Goal: Task Accomplishment & Management: Complete application form

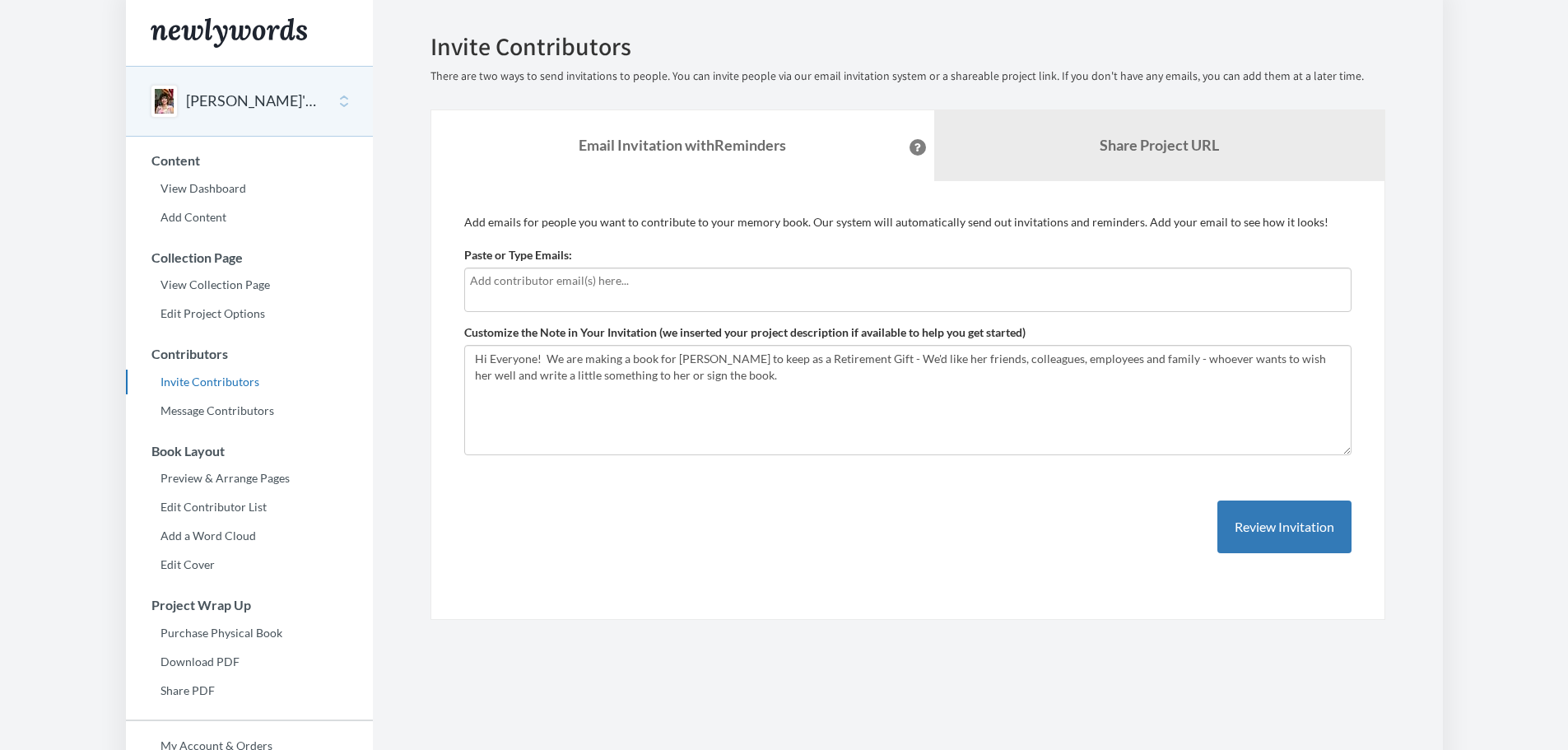
click at [524, 285] on input "text" at bounding box center [907, 280] width 876 height 18
click at [502, 388] on textarea "Hi Everyone! We are making a book for [PERSON_NAME] to keep as a Retirement Gif…" at bounding box center [907, 400] width 887 height 110
click at [471, 277] on input "text" at bounding box center [907, 280] width 876 height 18
type input "M"
click at [471, 281] on input "text" at bounding box center [907, 280] width 876 height 18
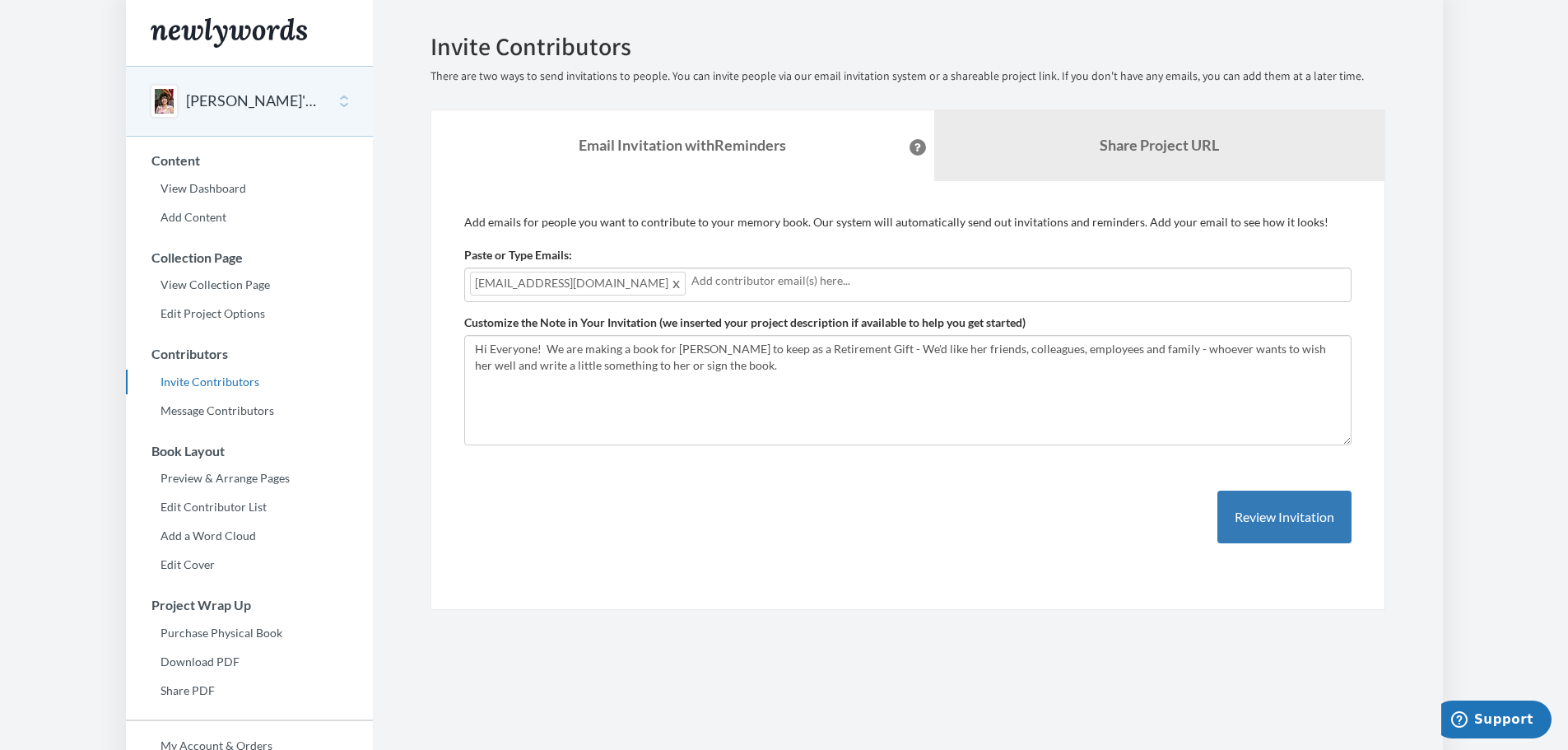
click at [691, 284] on input "text" at bounding box center [1018, 280] width 654 height 18
click at [913, 283] on input "text" at bounding box center [1129, 280] width 433 height 18
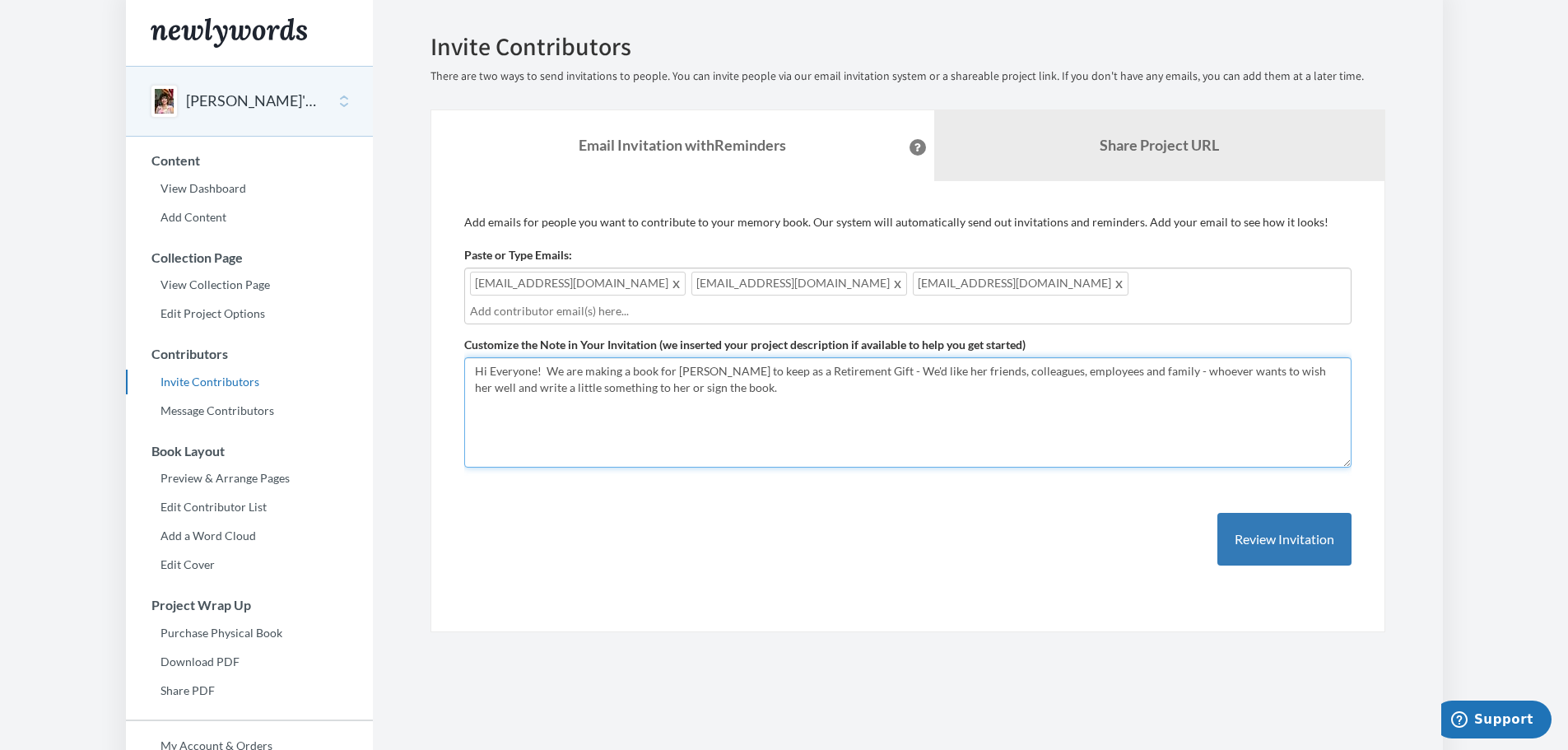
click at [718, 368] on textarea "Hi Everyone! We are making a book for [PERSON_NAME] to keep as a Retirement Gif…" at bounding box center [907, 413] width 887 height 110
click at [1262, 517] on button "Review Invitation" at bounding box center [1284, 540] width 134 height 53
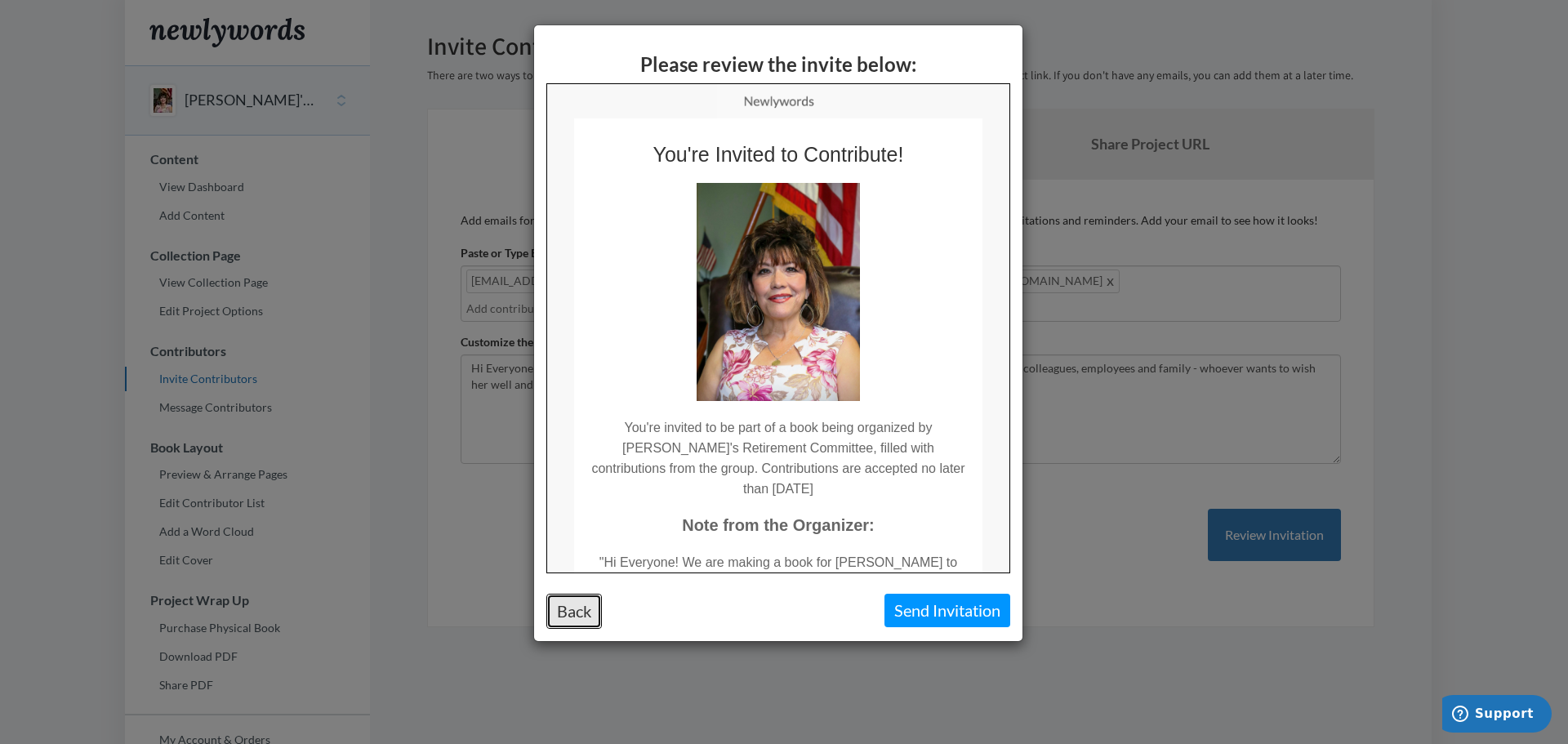
click at [569, 615] on button "Back" at bounding box center [574, 611] width 56 height 36
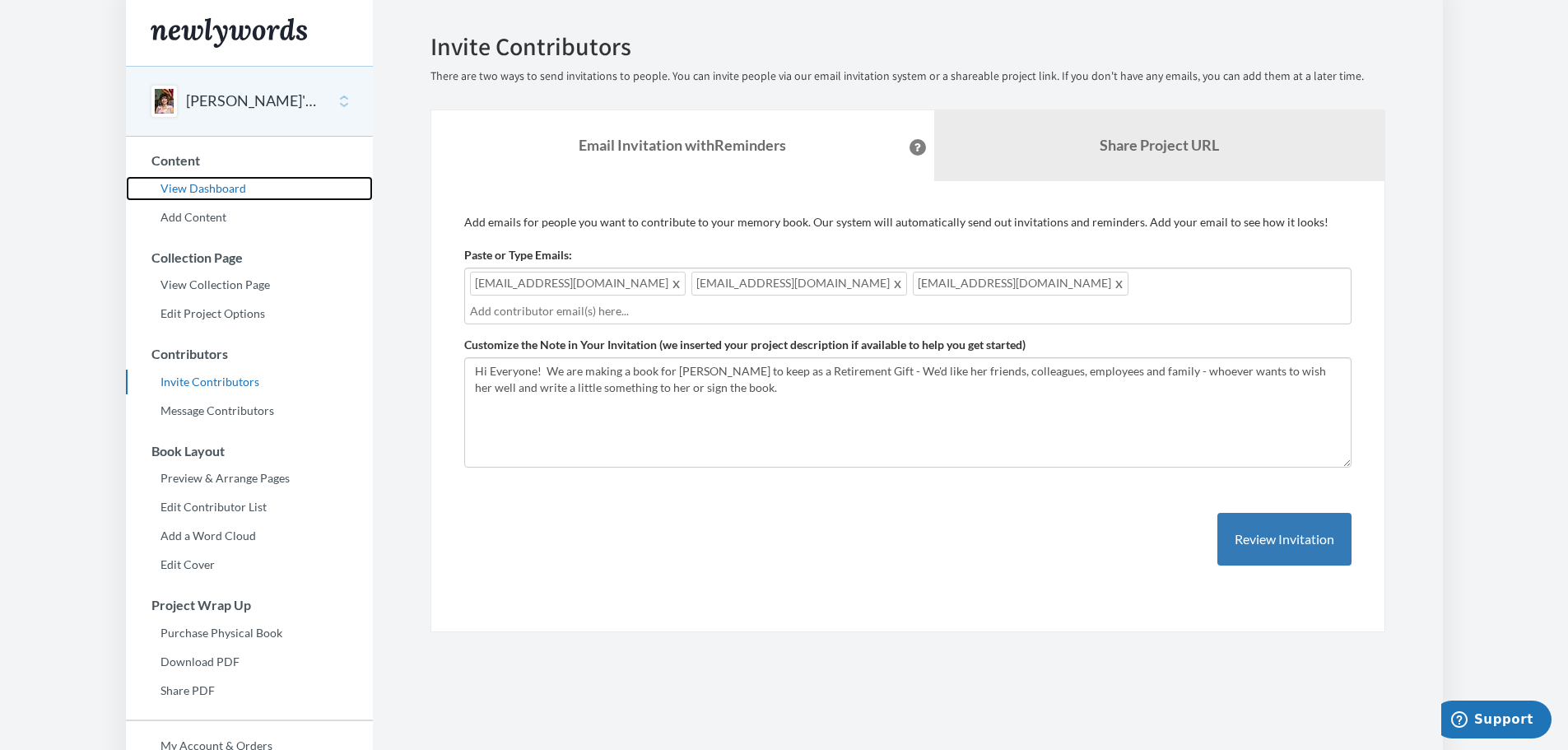
click at [189, 188] on link "View Dashboard" at bounding box center [249, 188] width 247 height 25
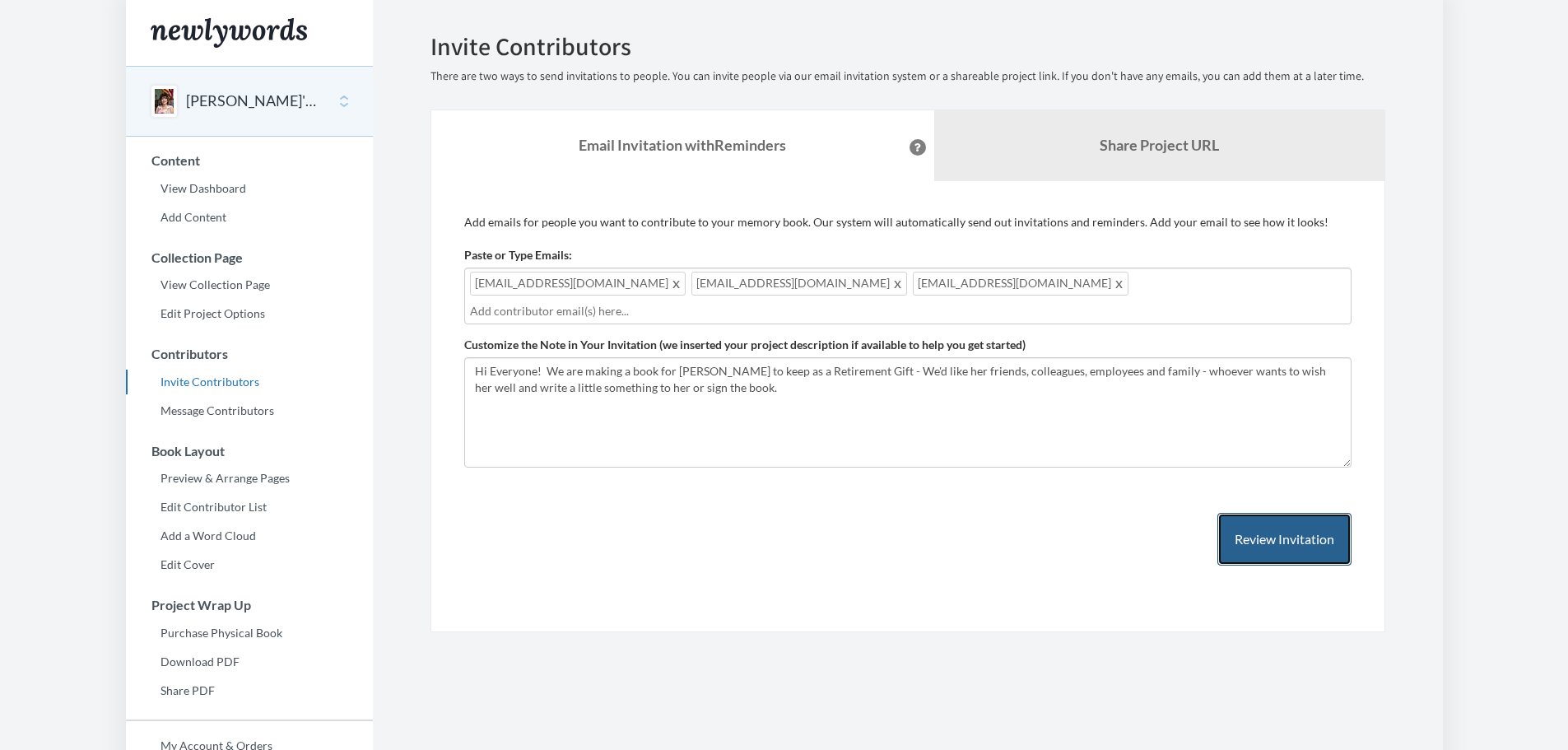
click at [1292, 517] on button "Review Invitation" at bounding box center [1284, 540] width 134 height 53
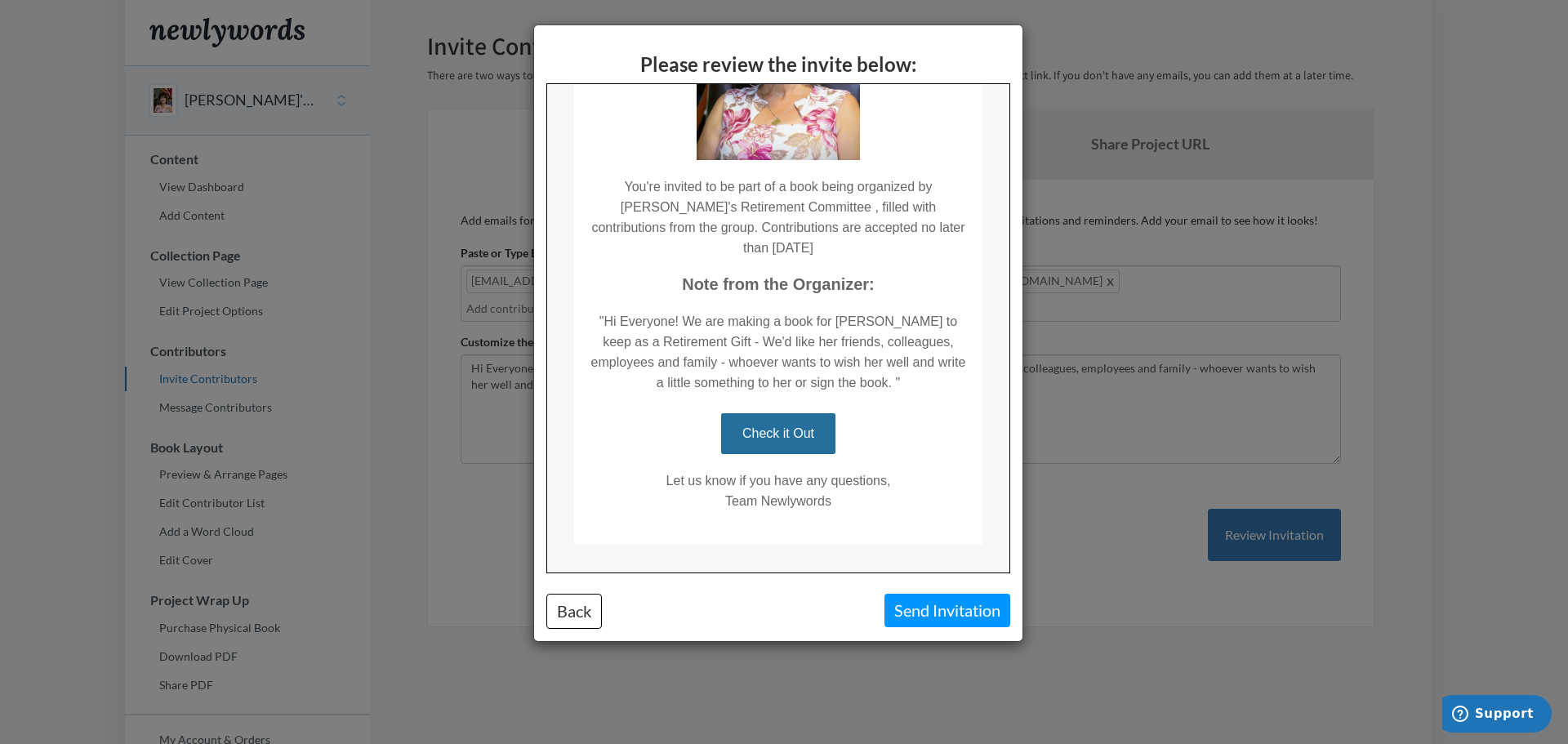
scroll to position [249, 0]
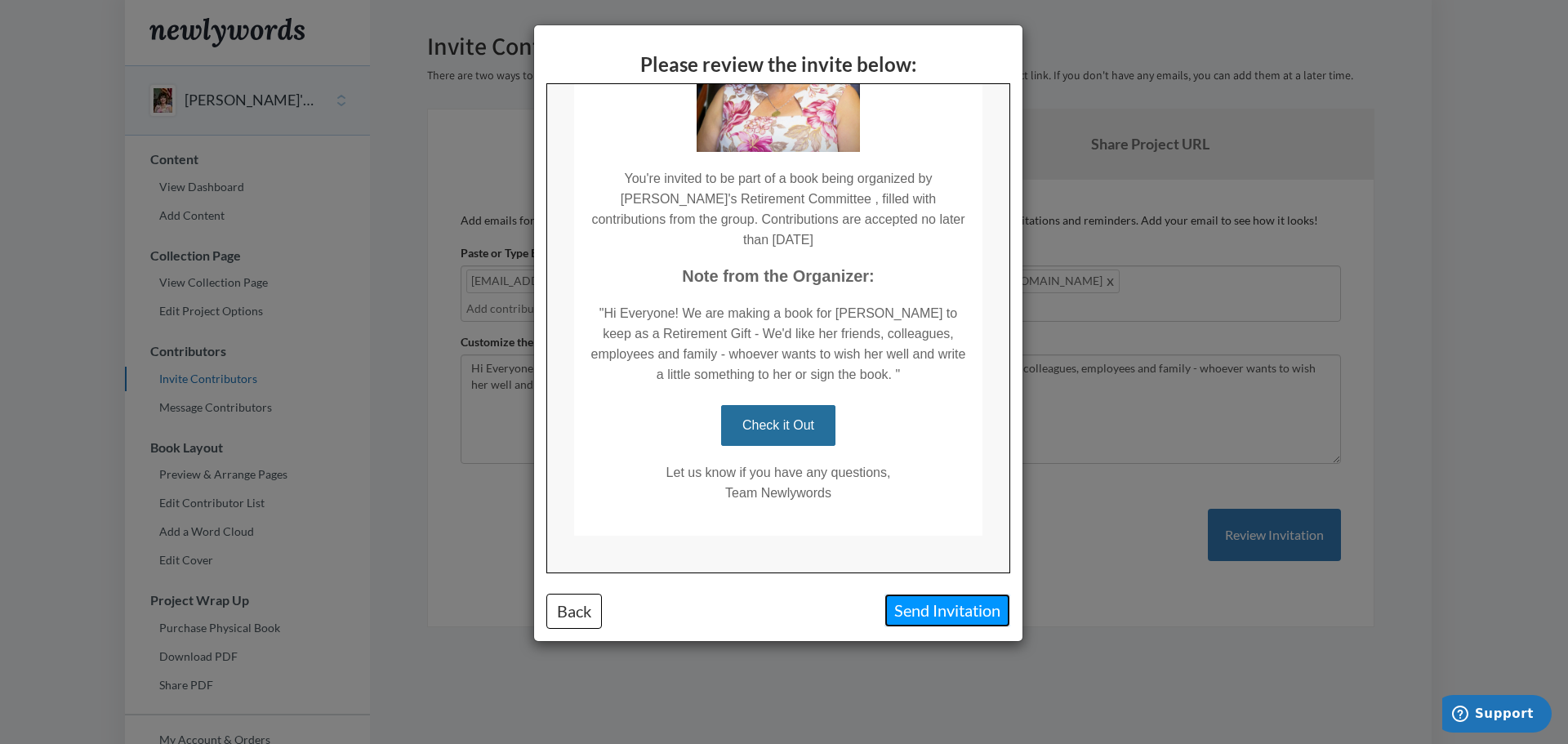
click at [931, 610] on button "Send Invitation" at bounding box center [948, 610] width 126 height 34
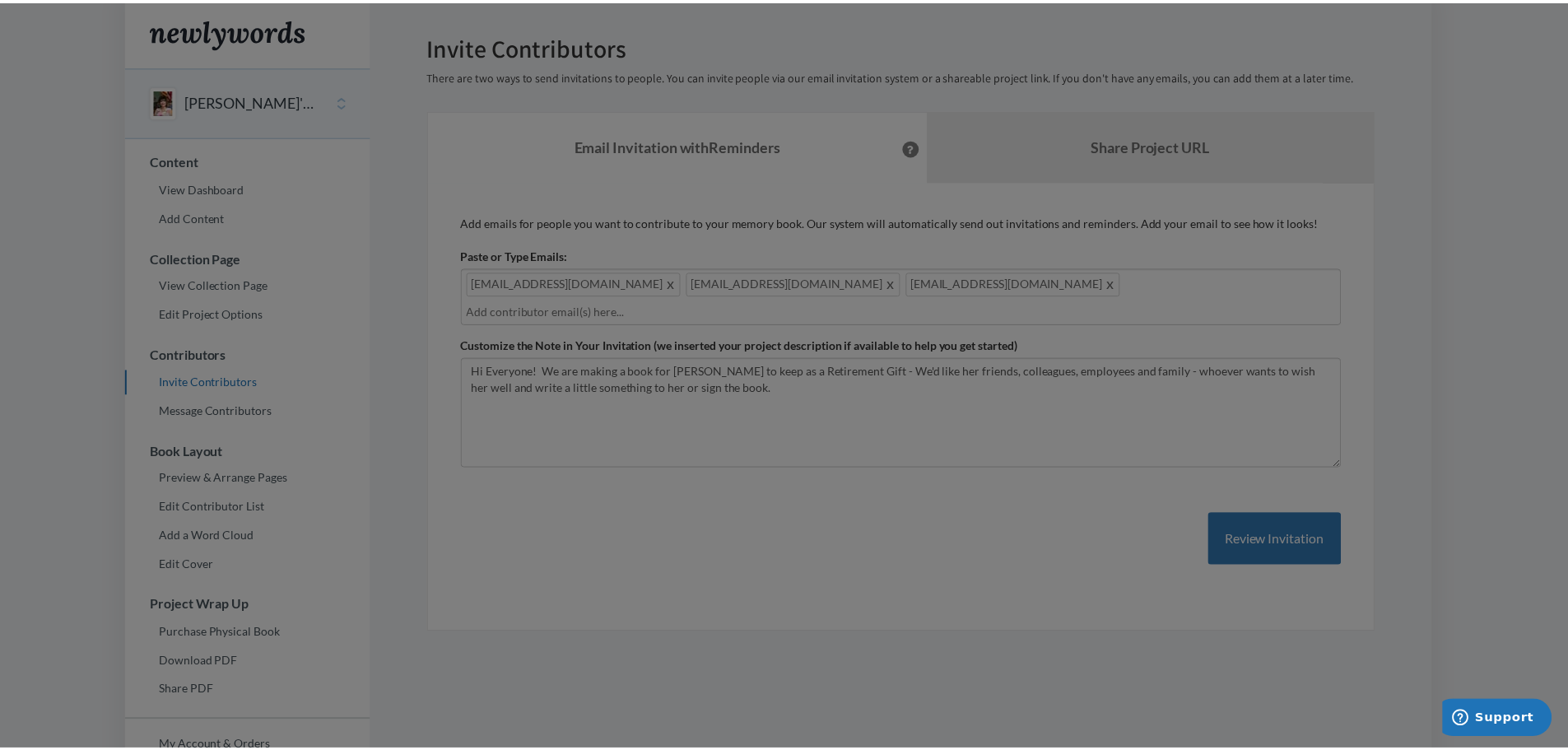
scroll to position [0, 0]
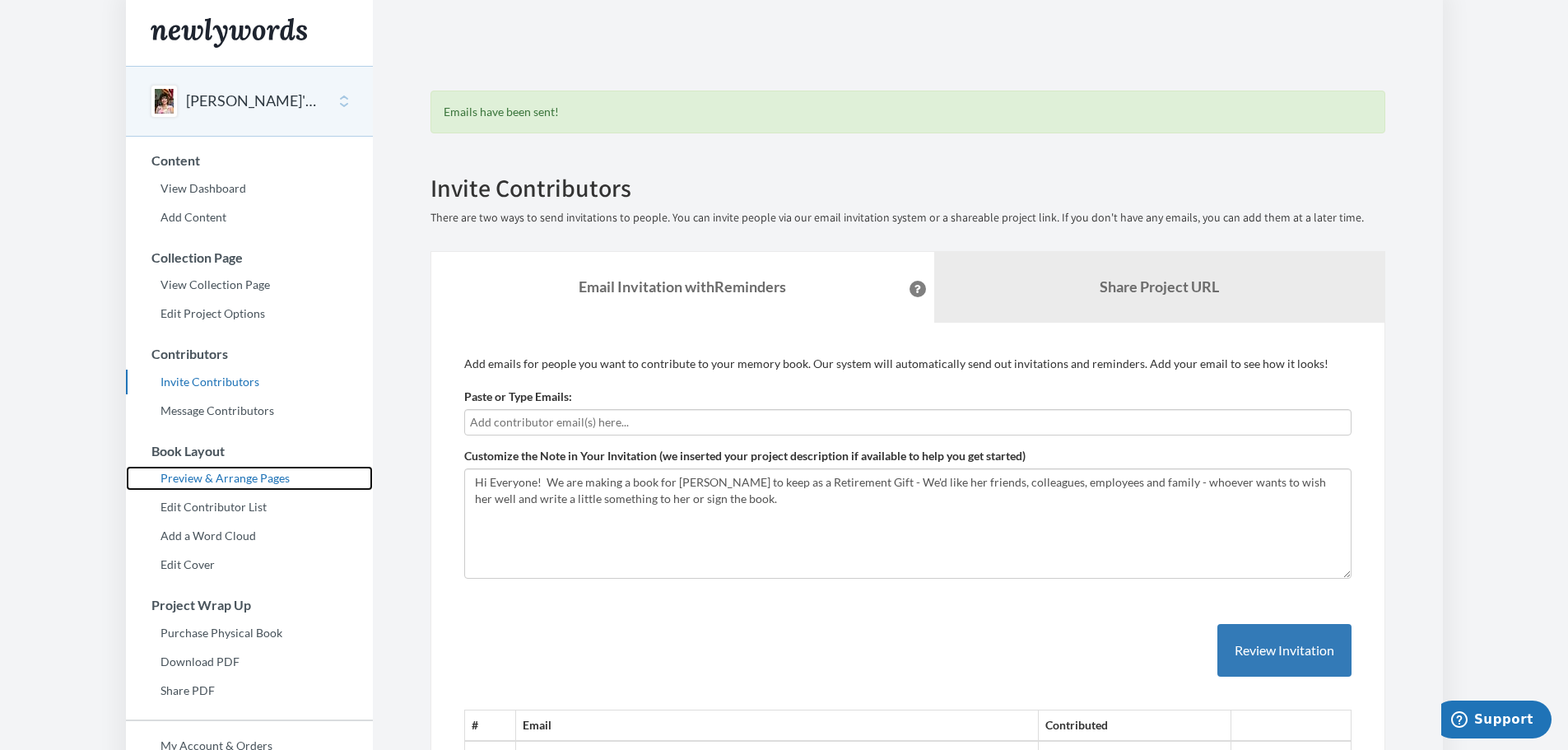
click at [224, 478] on link "Preview & Arrange Pages" at bounding box center [249, 478] width 247 height 25
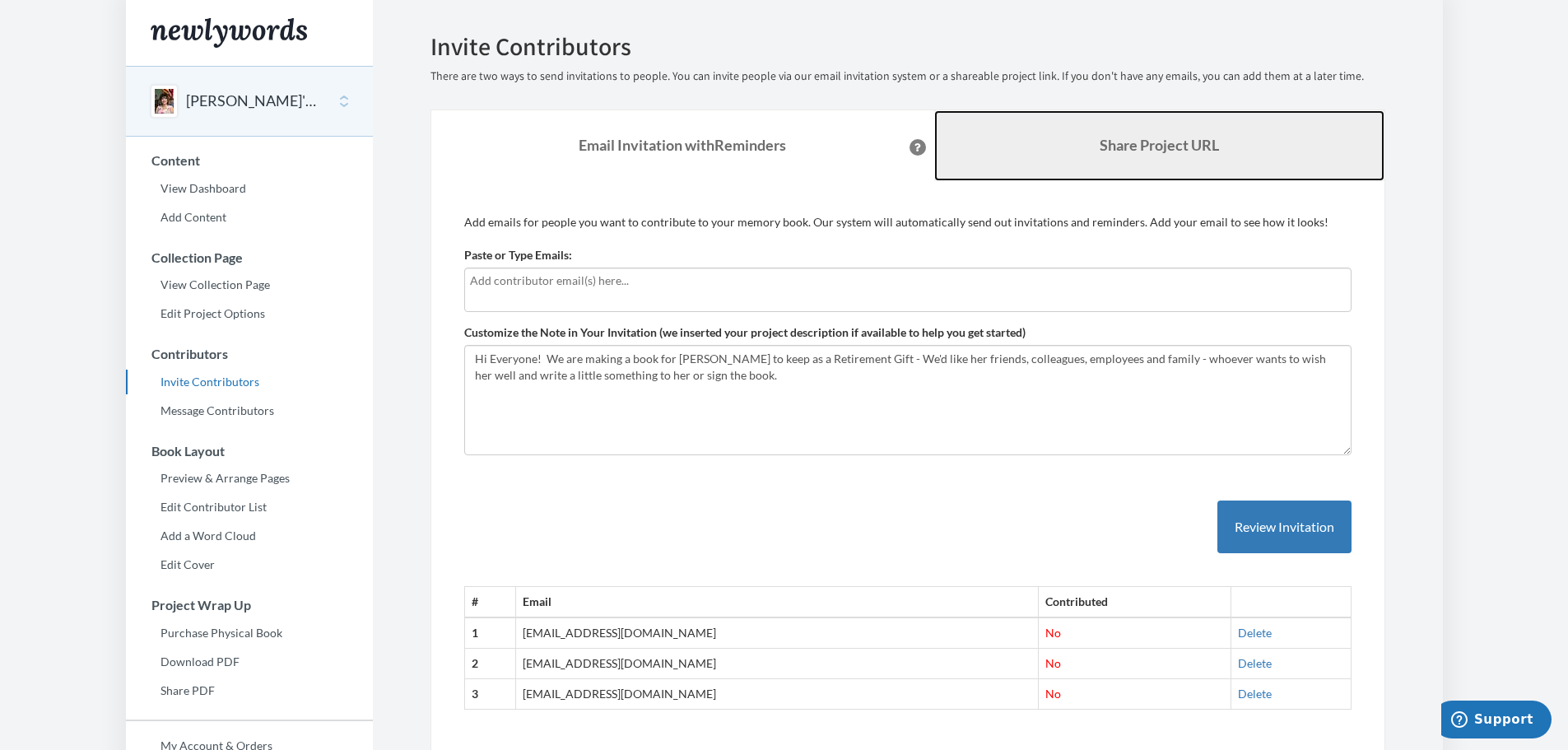
click at [1128, 152] on b "Share Project URL" at bounding box center [1159, 145] width 119 height 18
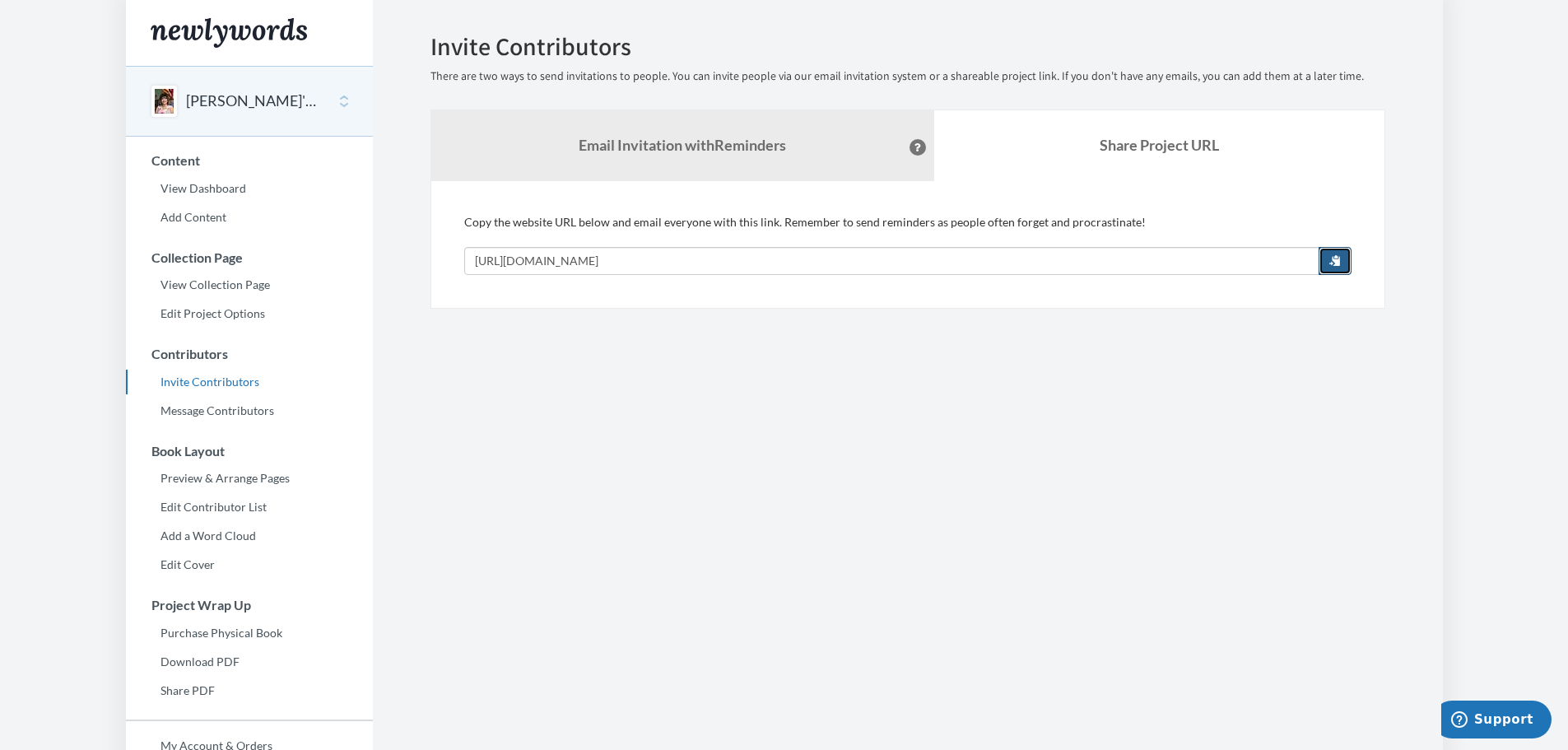
click at [1338, 261] on span "button" at bounding box center [1335, 260] width 12 height 12
click at [286, 106] on button "[PERSON_NAME]'s Retirement Best Wishes" at bounding box center [252, 100] width 133 height 21
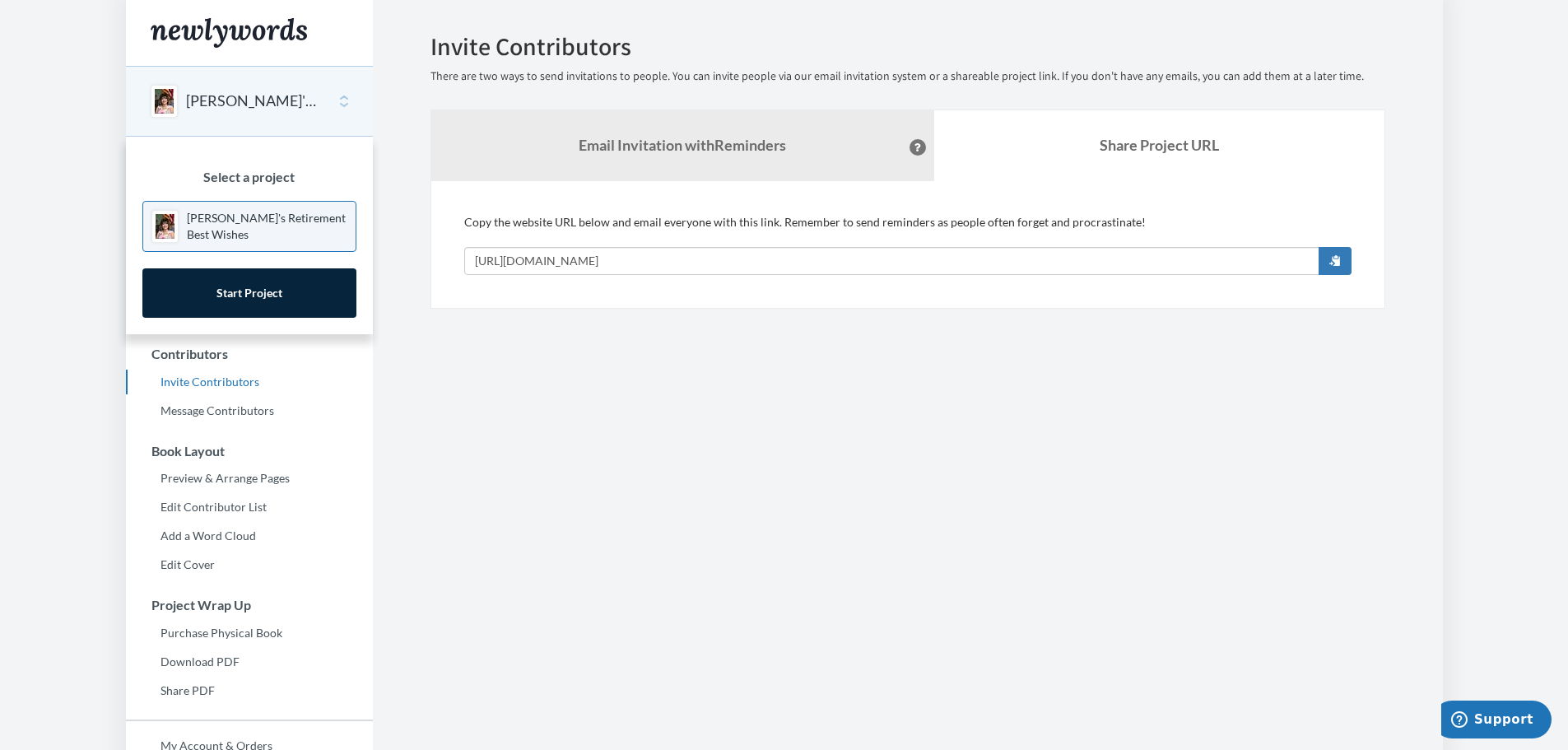
click at [286, 106] on button "[PERSON_NAME]'s Retirement Best Wishes" at bounding box center [252, 100] width 133 height 21
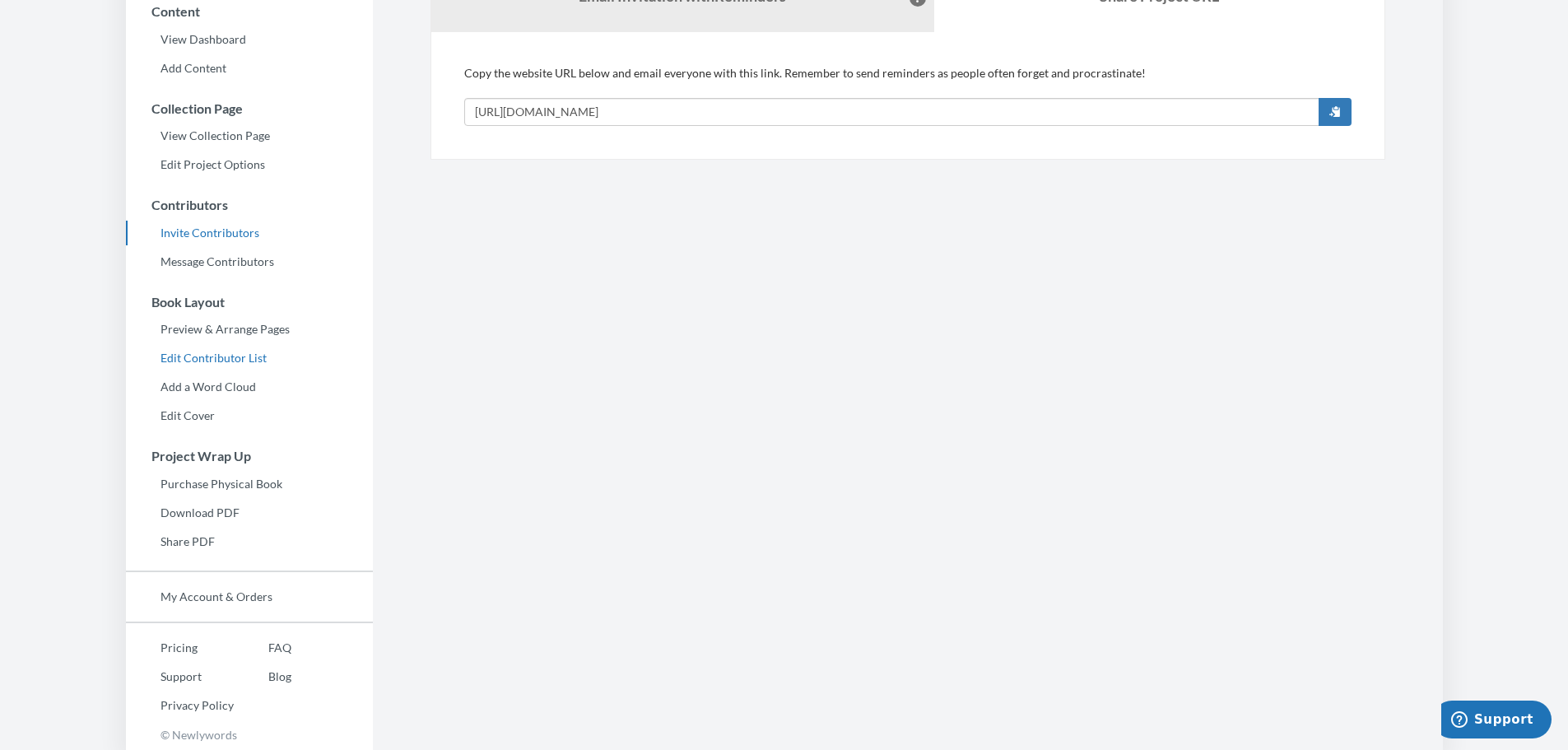
scroll to position [151, 0]
click at [205, 595] on link "My Account & Orders" at bounding box center [249, 595] width 247 height 25
